Goal: Find specific page/section: Find specific page/section

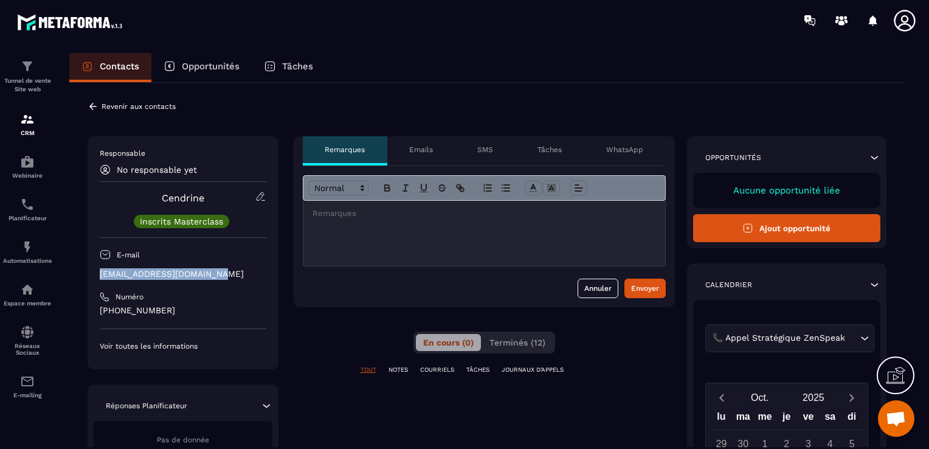
drag, startPoint x: 222, startPoint y: 274, endPoint x: 97, endPoint y: 276, distance: 124.7
click at [97, 276] on div "Responsable No responsable yet Cendrine Inscrits Masterclass E-mail [EMAIL_ADDR…" at bounding box center [183, 252] width 191 height 233
copy p "[EMAIL_ADDRESS][DOMAIN_NAME]"
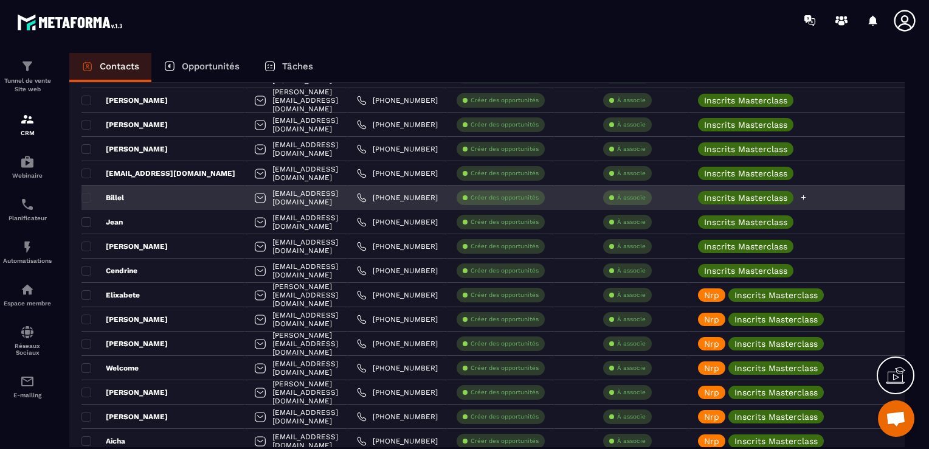
scroll to position [1095, 0]
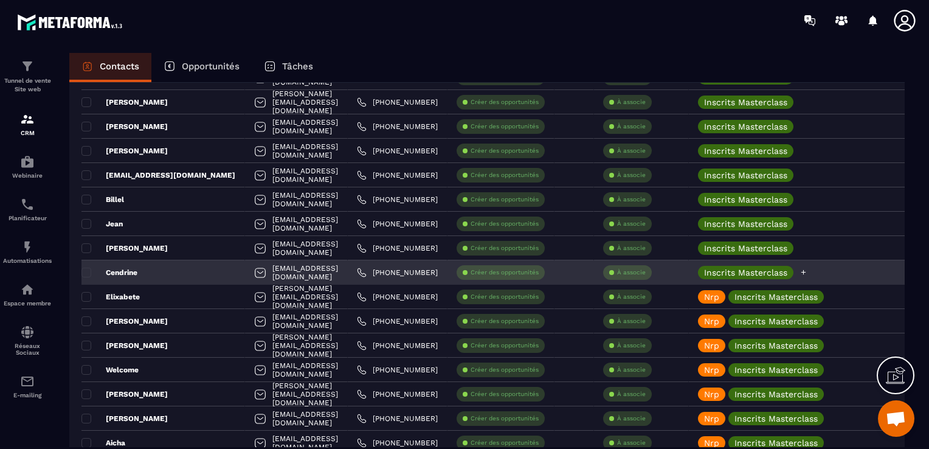
click at [808, 271] on icon at bounding box center [804, 272] width 8 height 8
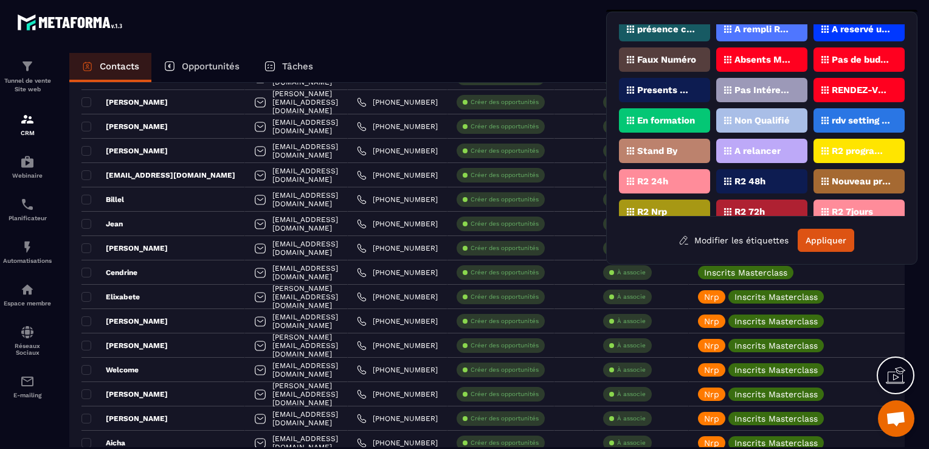
scroll to position [78, 0]
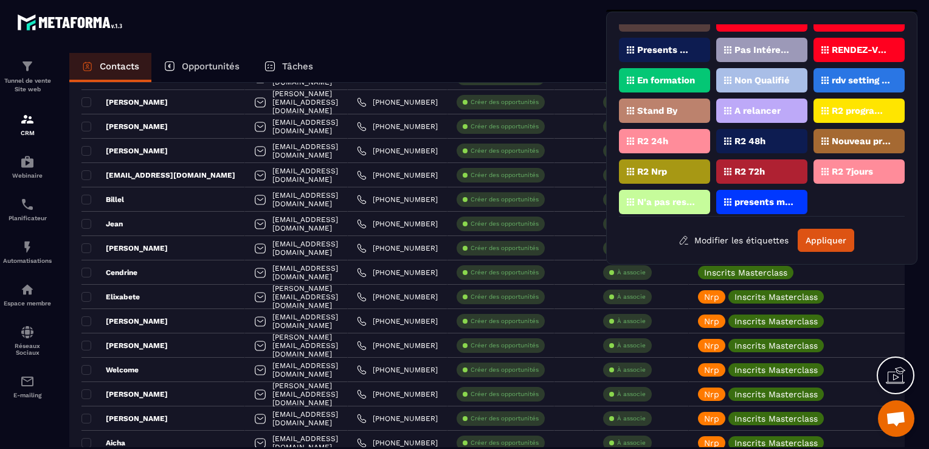
click at [688, 50] on p "Presents Masterclass" at bounding box center [666, 50] width 59 height 9
click at [827, 234] on button "Appliquer" at bounding box center [826, 240] width 57 height 23
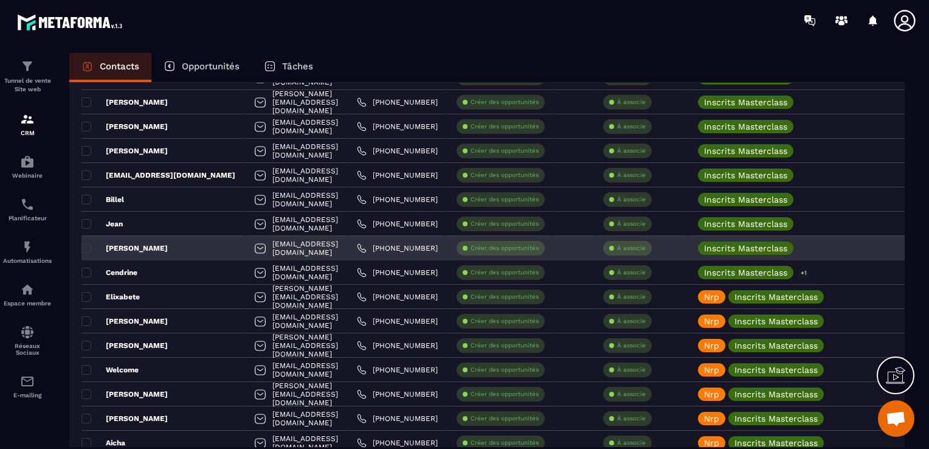
click at [144, 251] on div "[PERSON_NAME]" at bounding box center [163, 248] width 164 height 24
